Goal: Task Accomplishment & Management: Complete application form

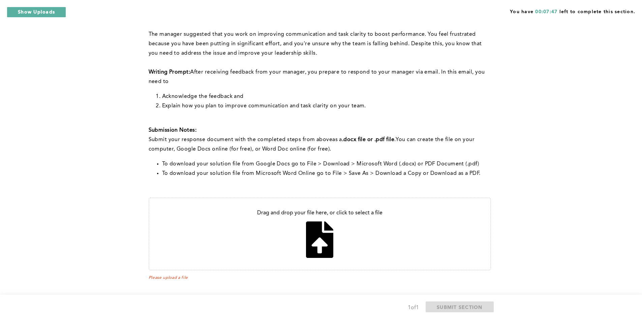
scroll to position [109, 0]
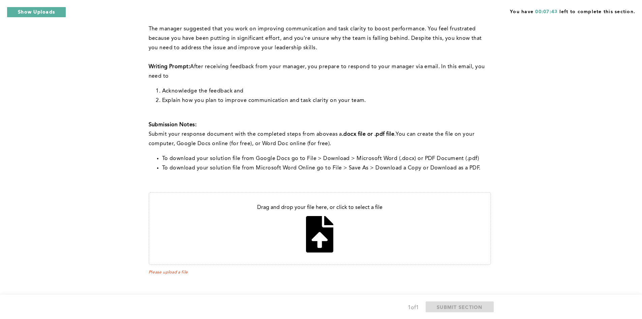
click at [310, 230] on input "file" at bounding box center [319, 228] width 341 height 71
type input "C:\fakepath\New Goals.docx"
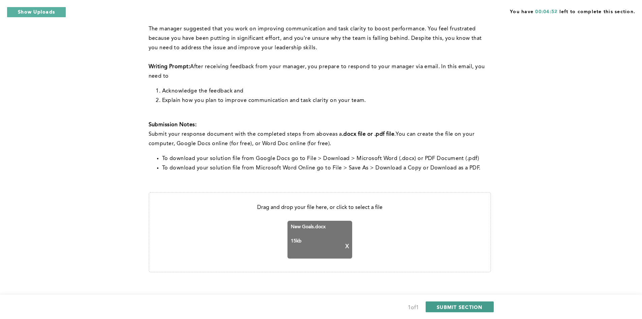
click at [454, 307] on span "SUBMIT SECTION" at bounding box center [460, 306] width 46 height 6
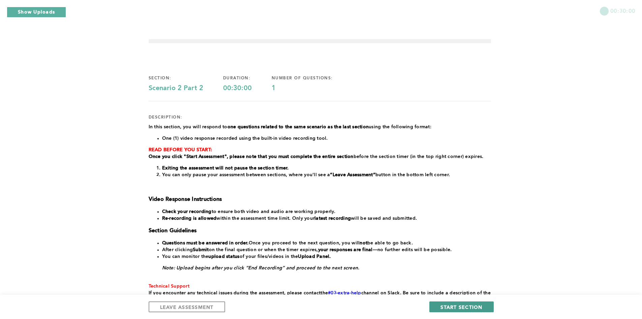
click at [442, 308] on span "START SECTION" at bounding box center [462, 306] width 42 height 6
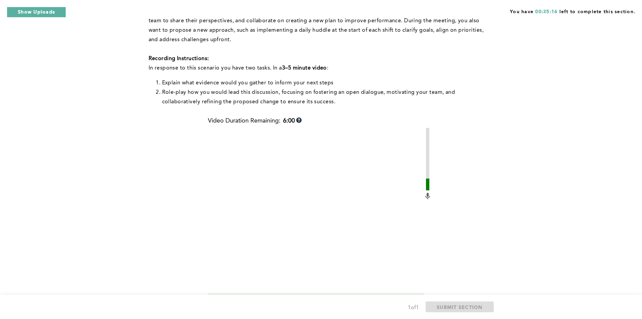
scroll to position [269, 0]
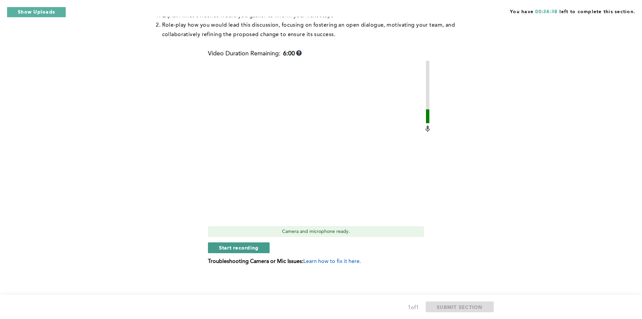
click at [235, 247] on span "Start recording" at bounding box center [239, 247] width 40 height 6
click at [235, 247] on span "Stop recording" at bounding box center [238, 247] width 39 height 6
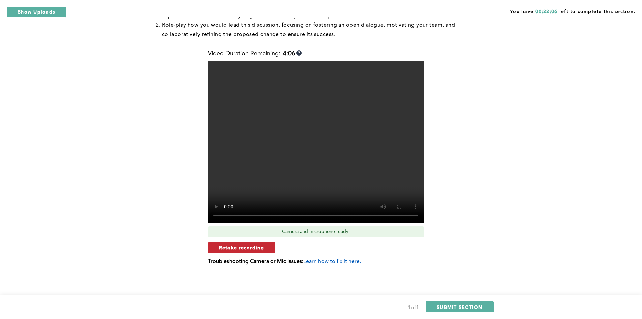
click at [219, 250] on button "Retake recording" at bounding box center [241, 247] width 67 height 11
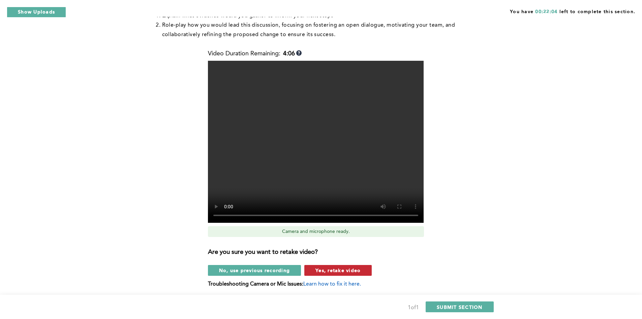
click at [348, 272] on span "Yes, retake video" at bounding box center [338, 270] width 45 height 6
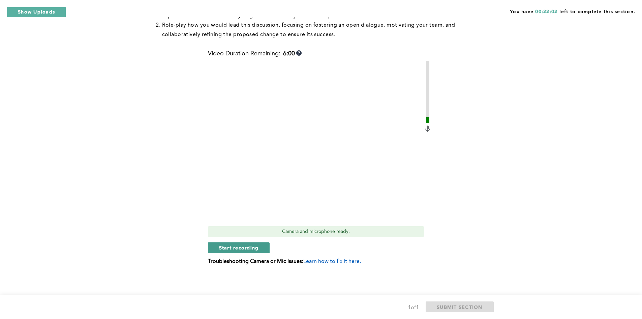
click at [226, 249] on span "Start recording" at bounding box center [239, 247] width 40 height 6
click at [226, 249] on span "Stop recording" at bounding box center [238, 247] width 39 height 6
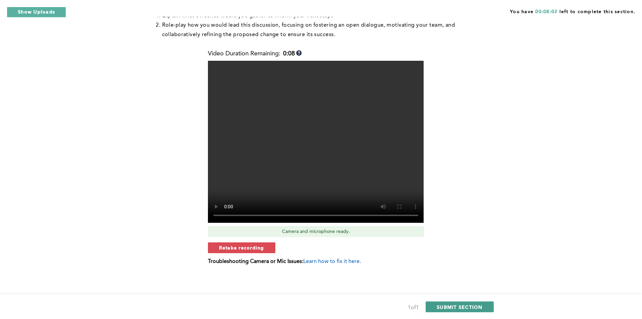
click at [476, 309] on span "SUBMIT SECTION" at bounding box center [460, 306] width 46 height 6
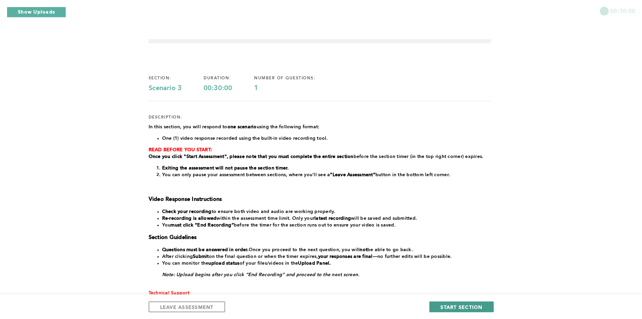
click at [453, 307] on span "START SECTION" at bounding box center [462, 306] width 42 height 6
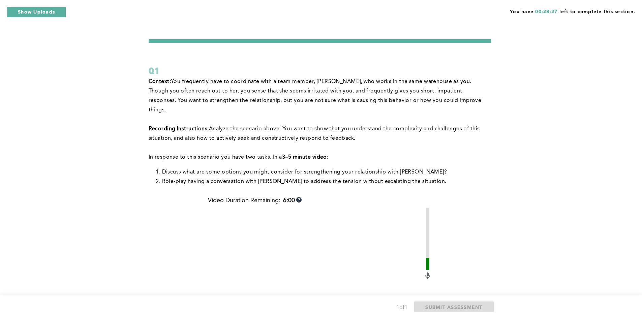
scroll to position [137, 0]
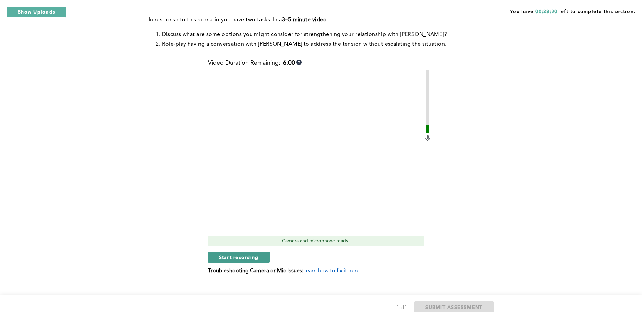
click at [250, 254] on span "Start recording" at bounding box center [239, 257] width 40 height 6
click at [248, 254] on span "Stop recording" at bounding box center [238, 257] width 39 height 6
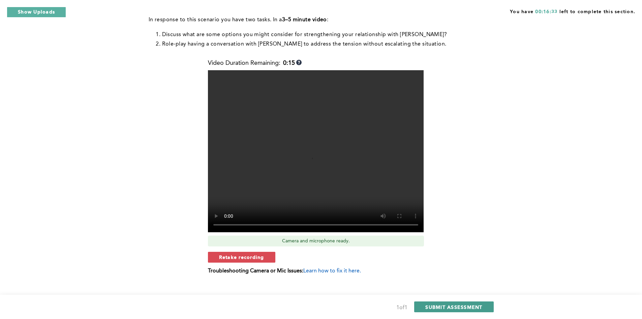
click at [467, 307] on span "SUBMIT ASSESSMENT" at bounding box center [454, 306] width 57 height 6
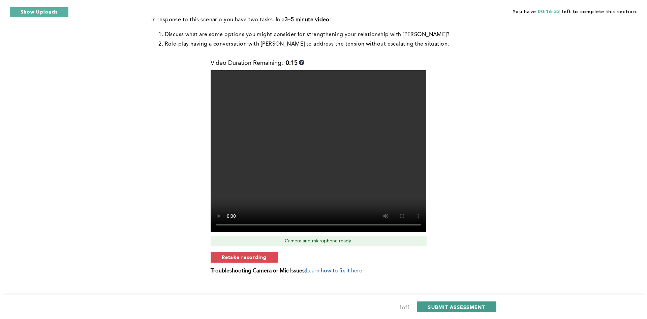
scroll to position [0, 0]
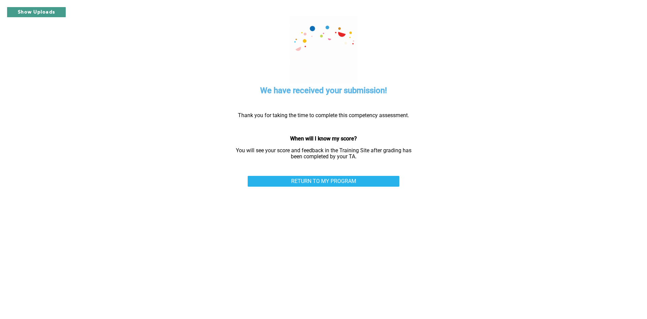
click at [27, 10] on button "Show Uploads" at bounding box center [36, 12] width 59 height 11
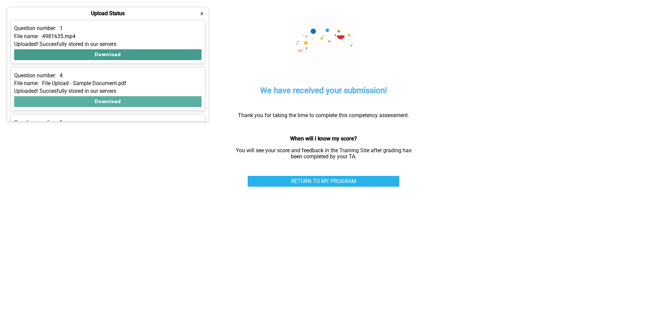
click at [110, 56] on button "Download" at bounding box center [107, 54] width 187 height 11
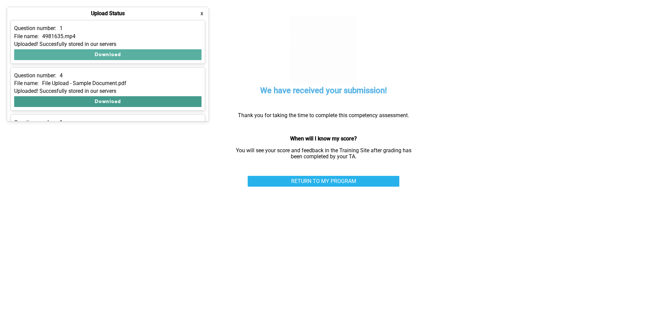
click at [151, 99] on button "Download" at bounding box center [107, 101] width 187 height 11
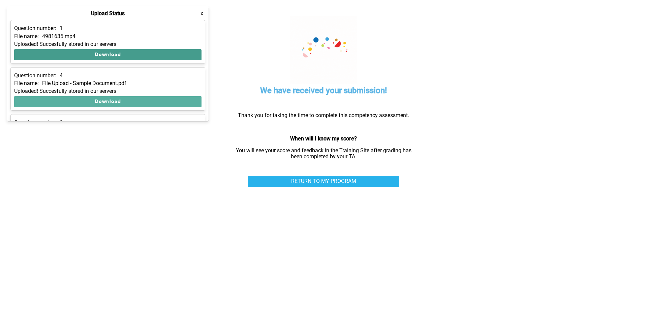
scroll to position [180, 0]
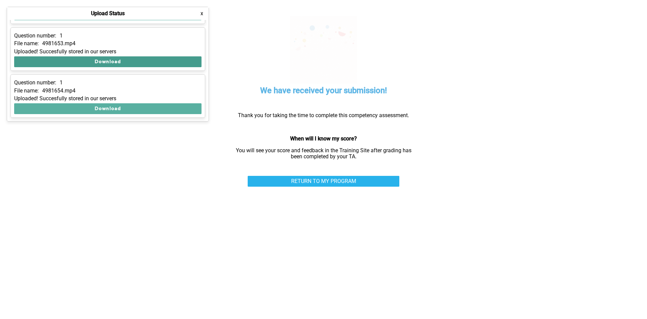
click at [120, 60] on button "Download" at bounding box center [107, 61] width 187 height 11
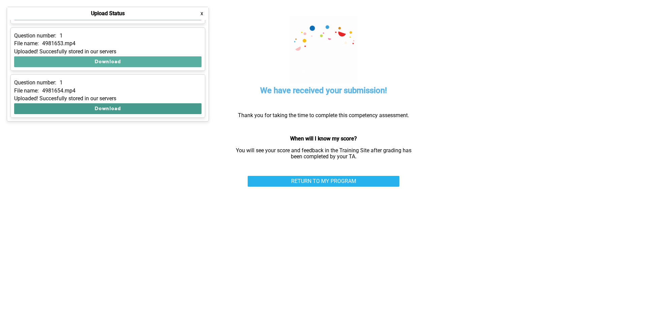
click at [133, 109] on button "Download" at bounding box center [107, 108] width 187 height 11
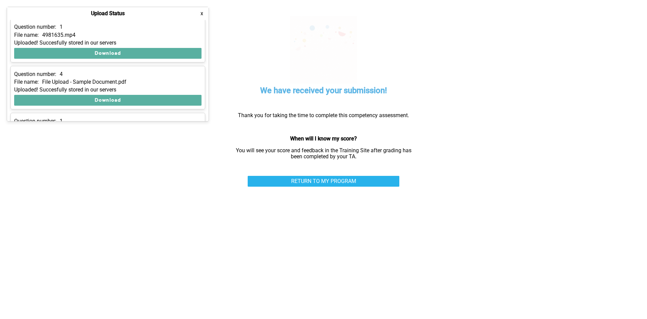
scroll to position [0, 0]
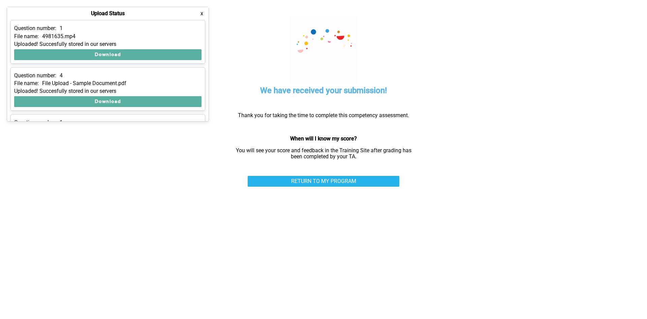
click at [202, 14] on button "x" at bounding box center [202, 13] width 7 height 7
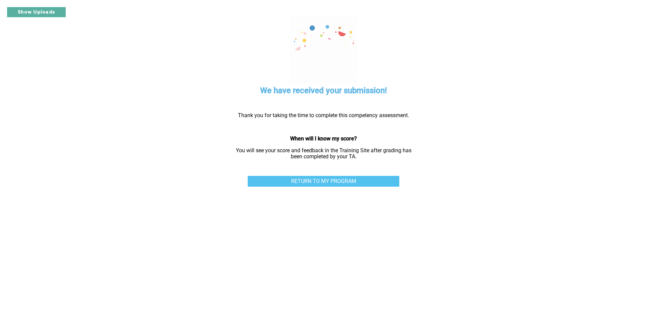
click at [307, 180] on link "RETURN TO MY PROGRAM" at bounding box center [324, 181] width 152 height 11
click at [36, 11] on button "Show Uploads" at bounding box center [36, 12] width 59 height 11
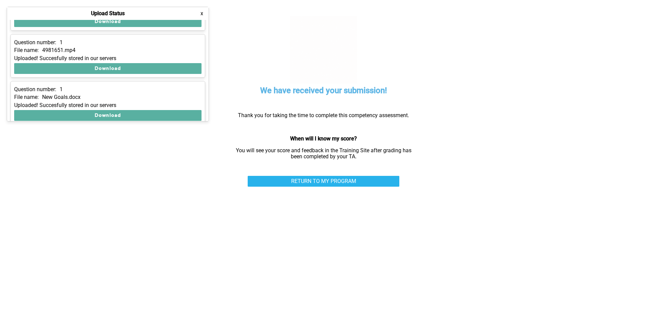
scroll to position [83, 0]
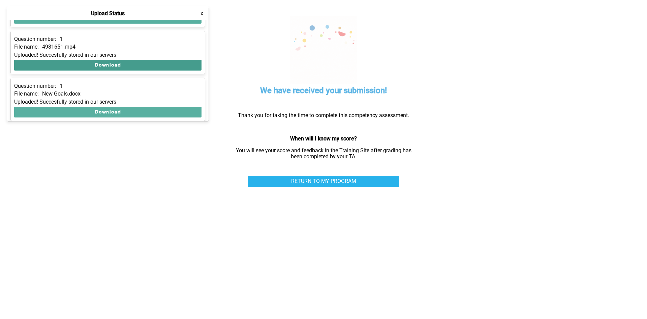
click at [68, 64] on button "Download" at bounding box center [107, 65] width 187 height 11
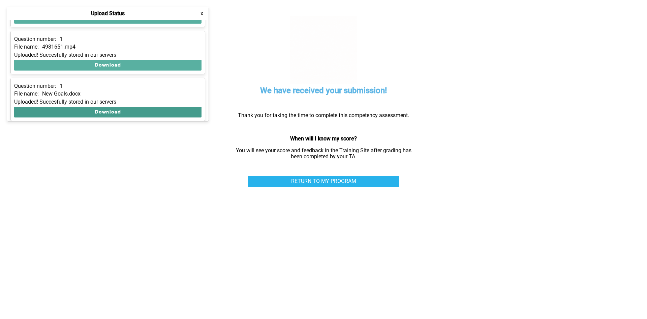
click at [71, 111] on button "Download" at bounding box center [107, 112] width 187 height 11
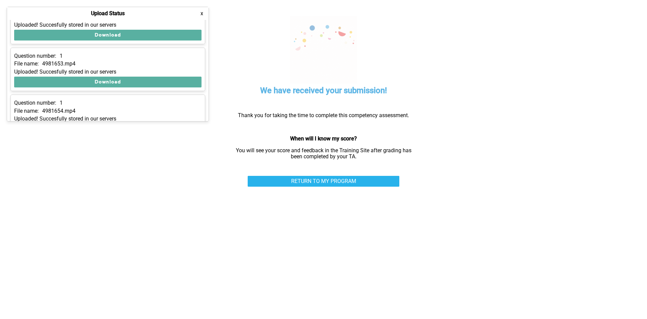
scroll to position [163, 0]
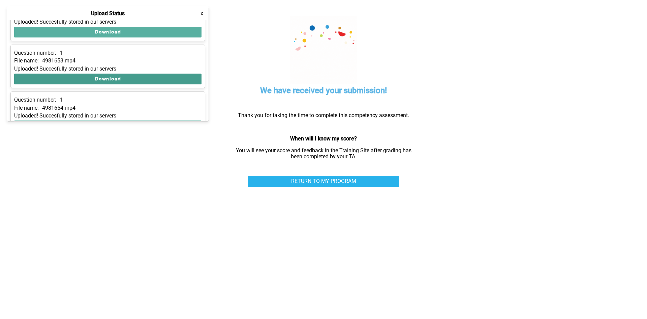
click at [76, 76] on button "Download" at bounding box center [107, 79] width 187 height 11
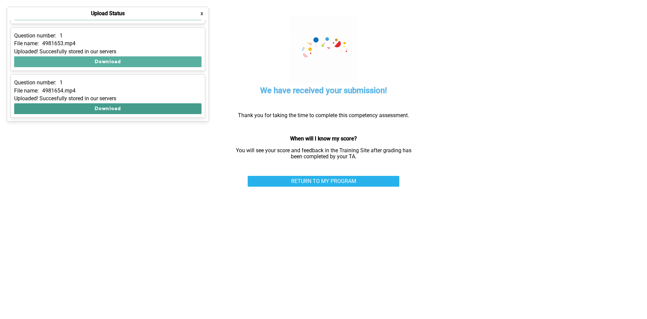
click at [53, 108] on button "Download" at bounding box center [107, 108] width 187 height 11
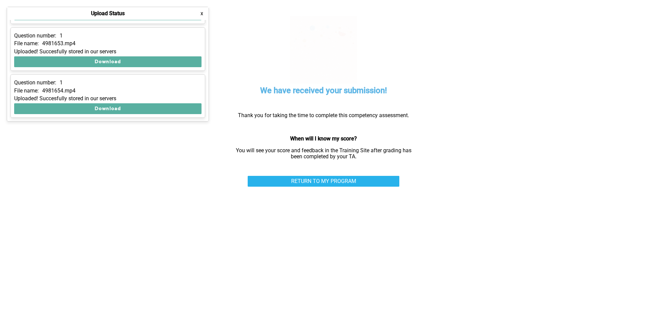
click at [203, 13] on button "x" at bounding box center [202, 13] width 7 height 7
